Goal: Check status: Check status

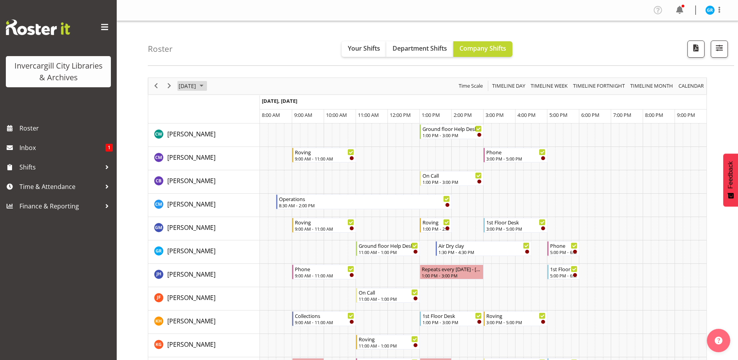
click at [196, 88] on span "[DATE]" at bounding box center [187, 86] width 19 height 10
click at [249, 104] on span "previous month" at bounding box center [247, 105] width 14 height 14
click at [209, 184] on span "30" at bounding box center [212, 185] width 12 height 12
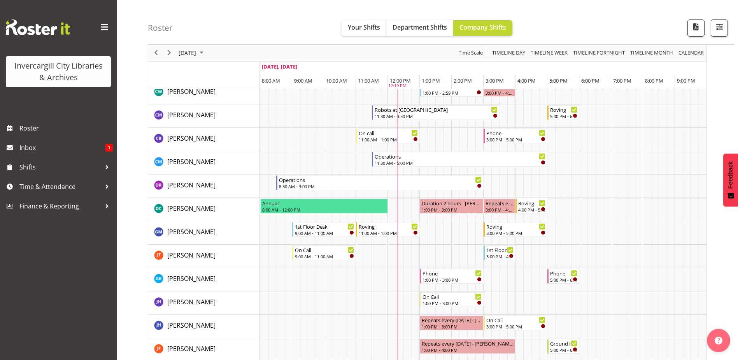
scroll to position [156, 0]
